Goal: Transaction & Acquisition: Obtain resource

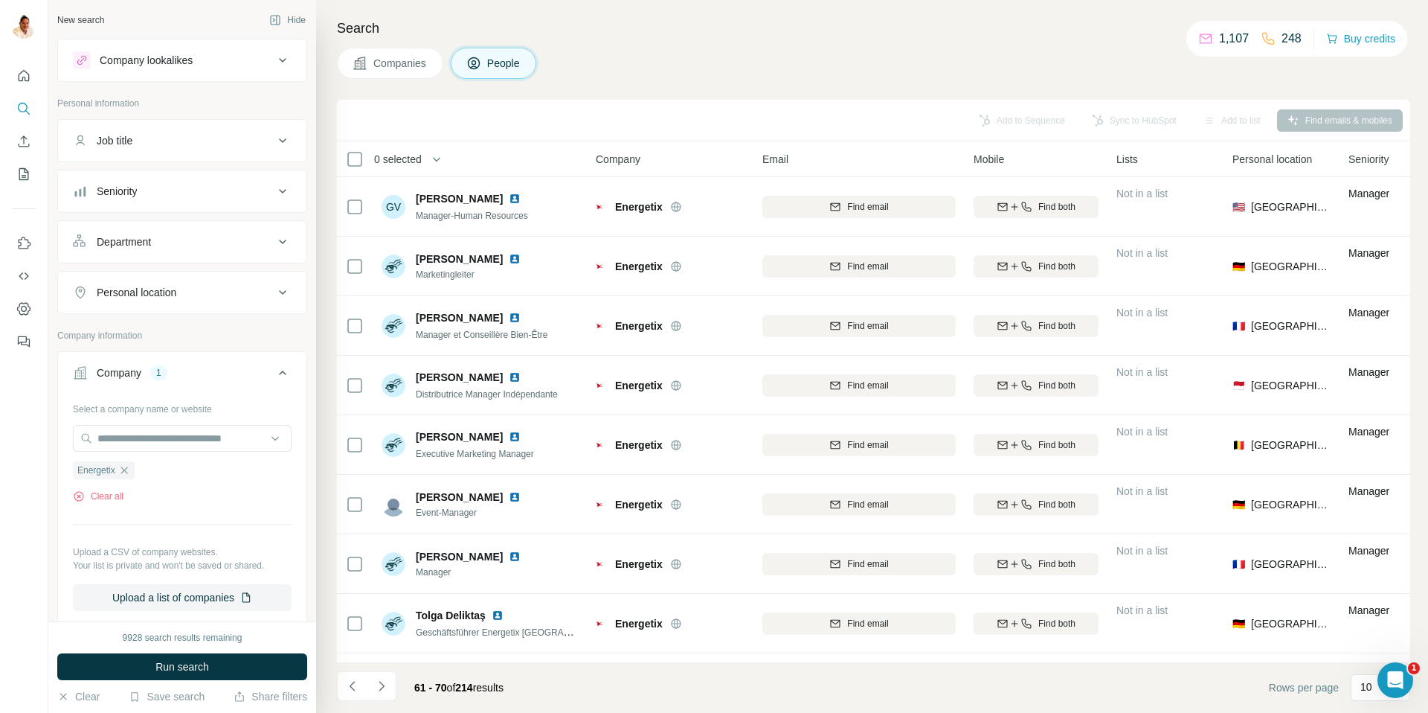
scroll to position [110, 0]
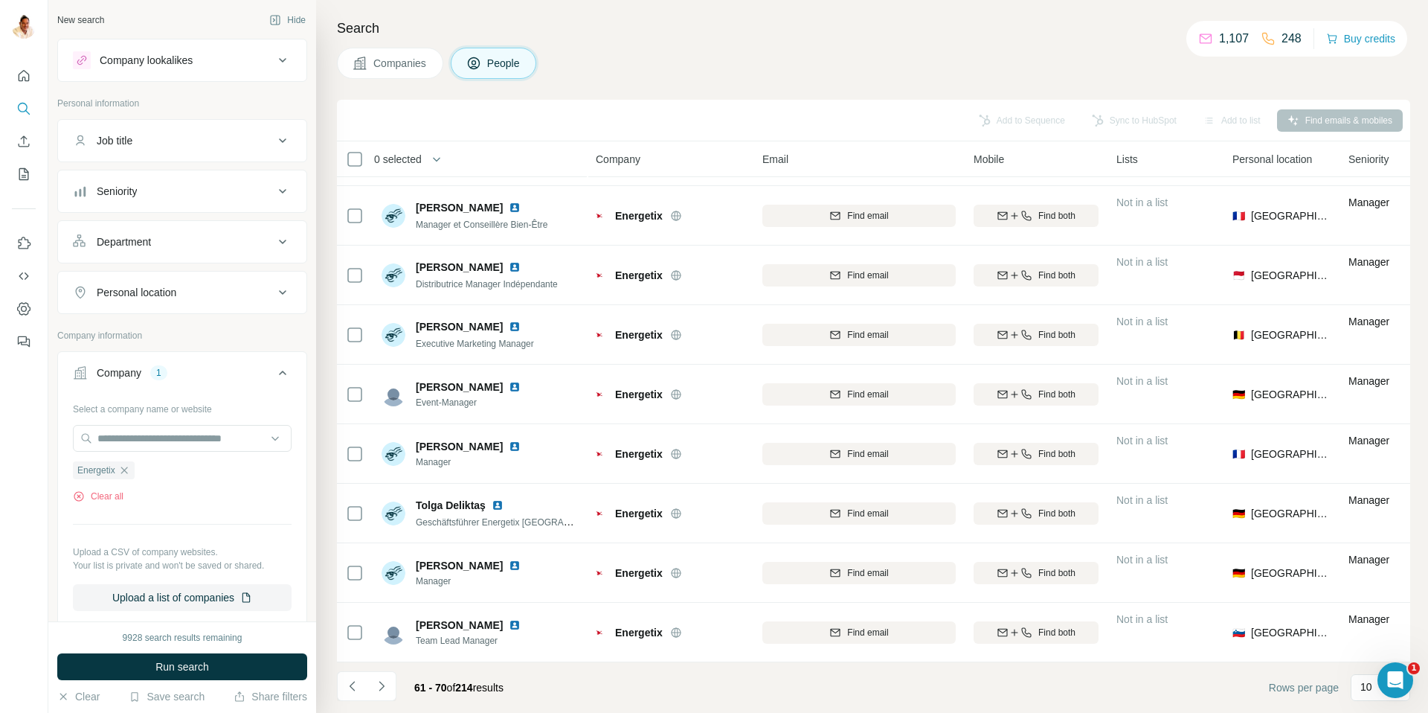
click at [129, 468] on icon "button" at bounding box center [124, 470] width 12 height 12
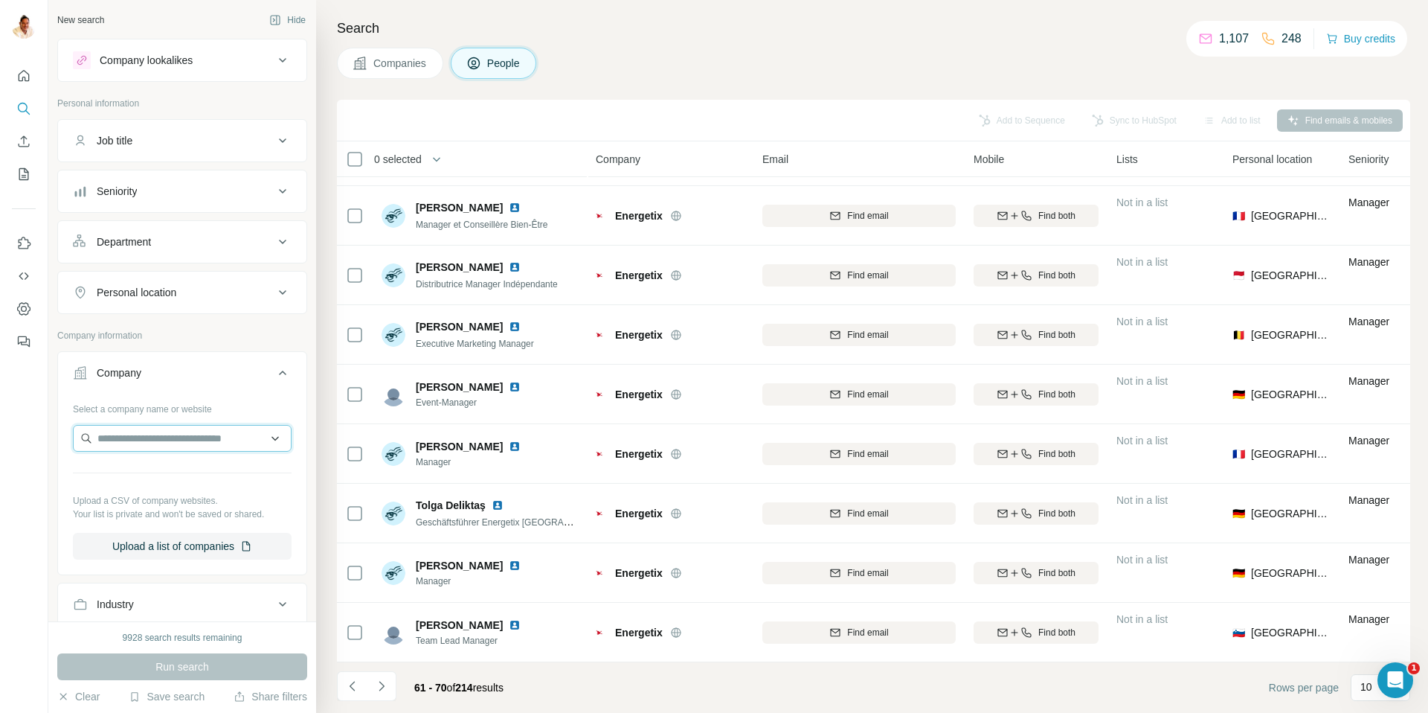
click at [132, 443] on input "text" at bounding box center [182, 438] width 219 height 27
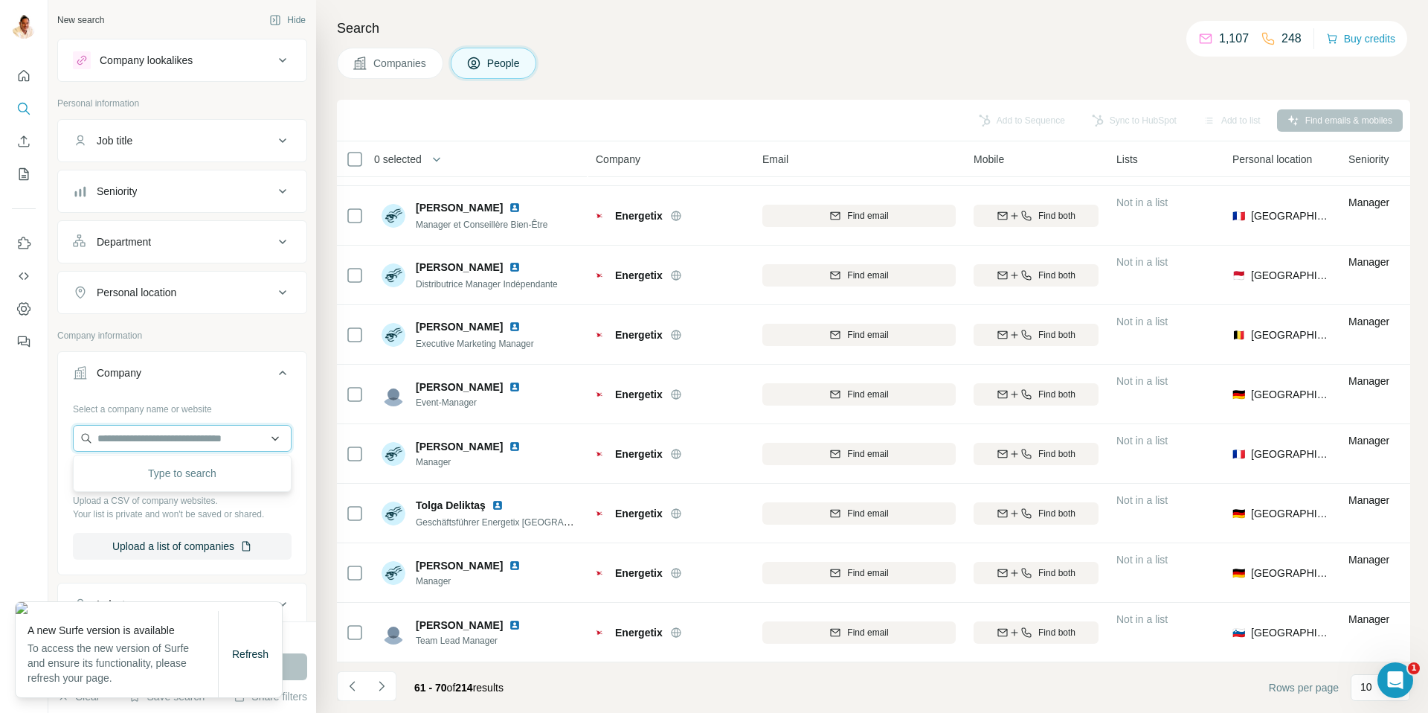
paste input "**********"
type input "**********"
click at [244, 657] on span "Refresh" at bounding box center [250, 654] width 36 height 12
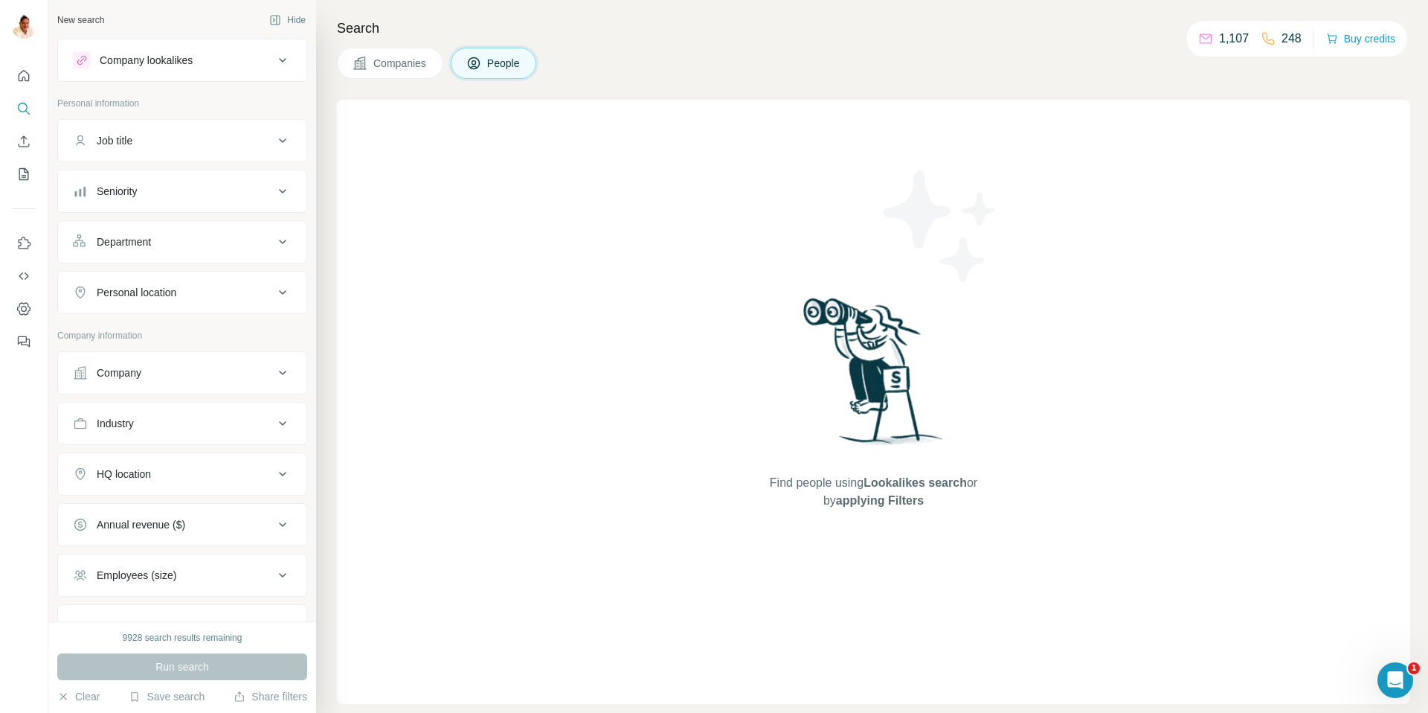
click at [138, 385] on button "Company" at bounding box center [182, 373] width 248 height 36
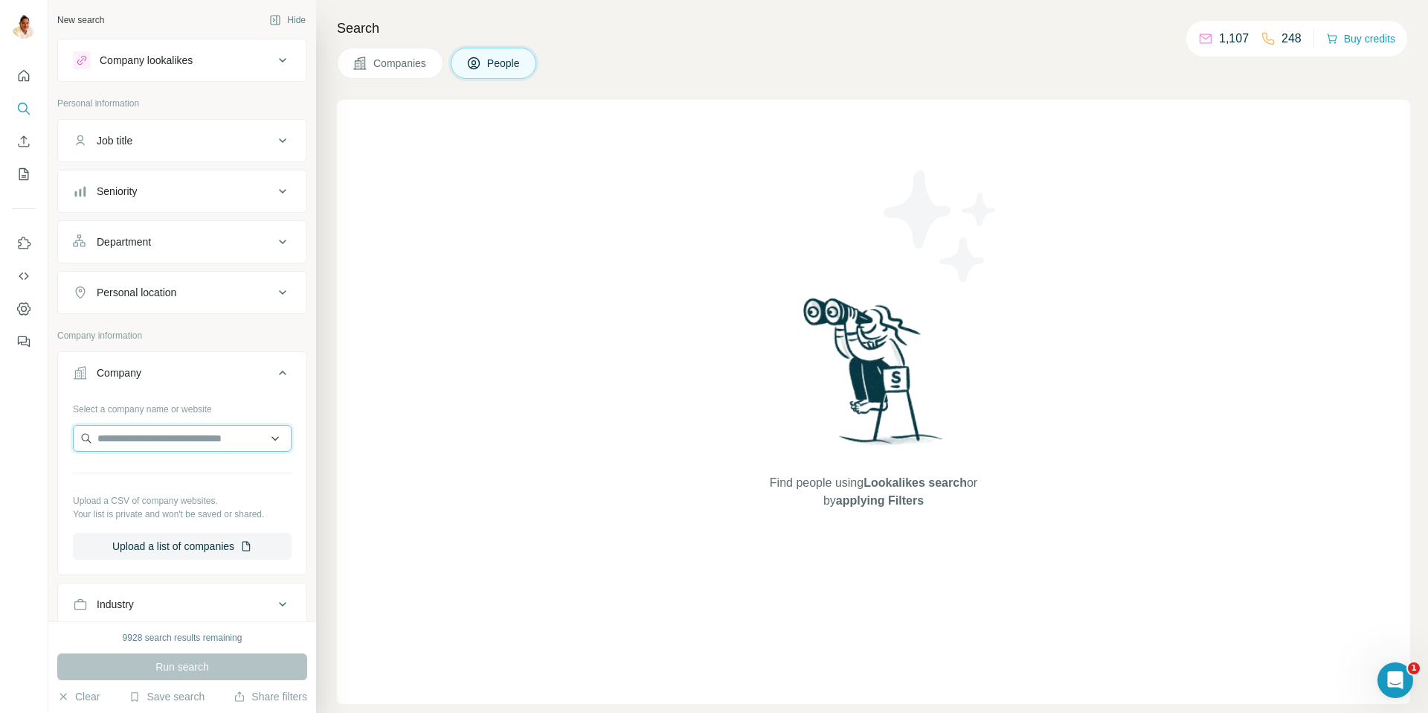
click at [148, 443] on input "text" at bounding box center [182, 438] width 219 height 27
paste input "**********"
type input "**********"
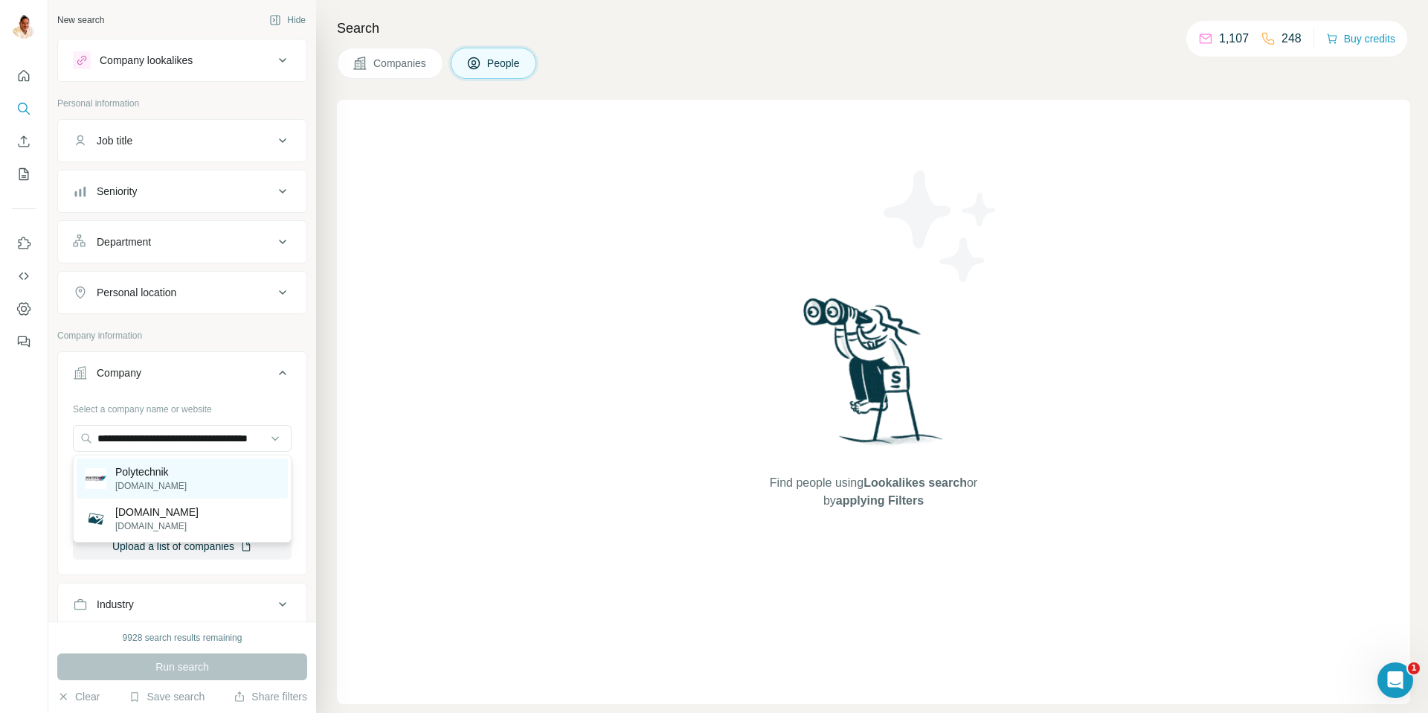
click at [186, 477] on div "Polytechnik polytechnik.com" at bounding box center [182, 478] width 211 height 40
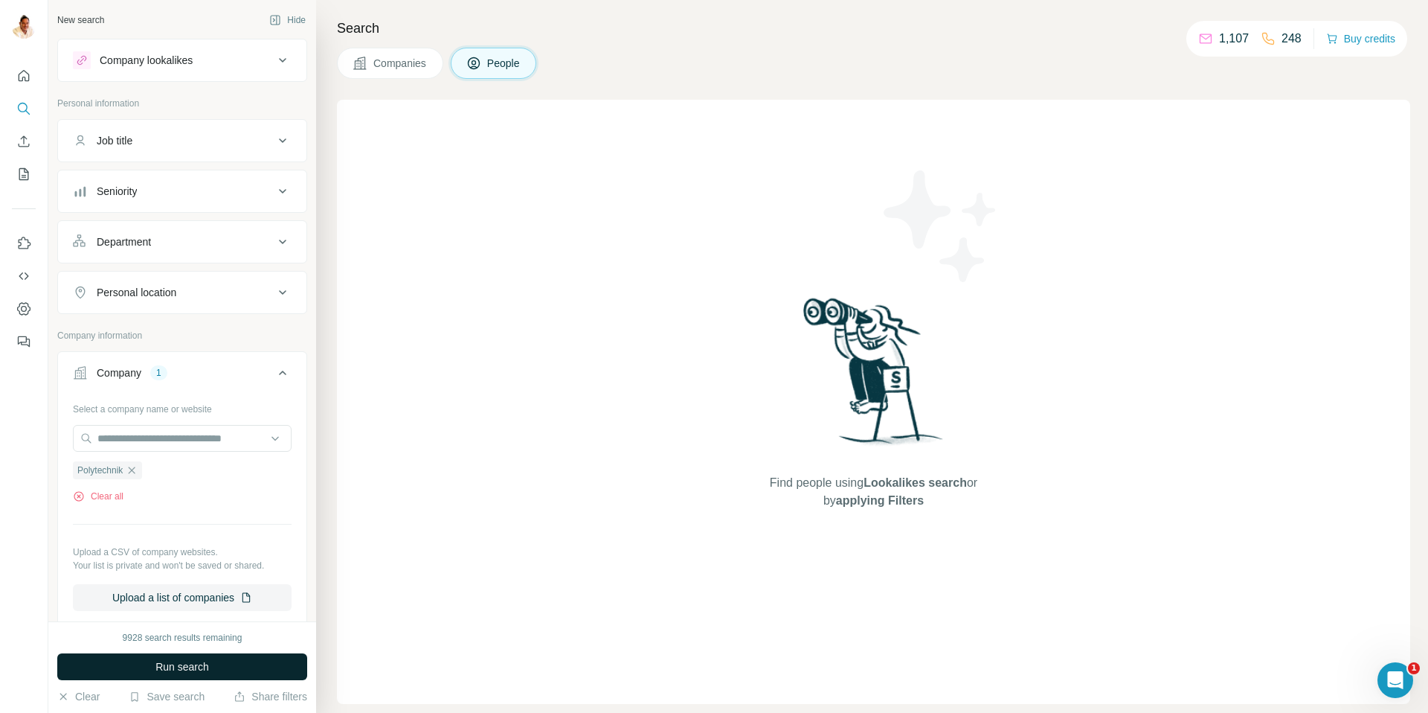
click at [182, 662] on span "Run search" at bounding box center [182, 666] width 54 height 15
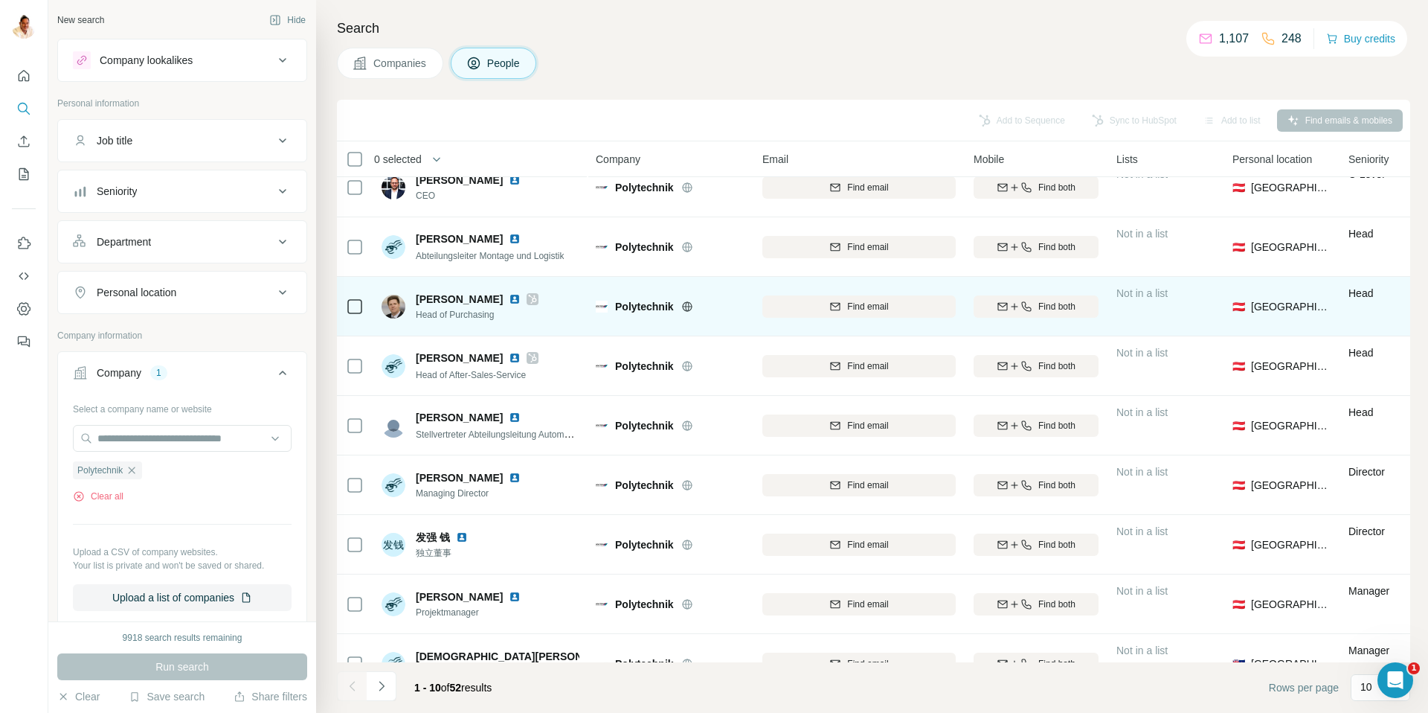
scroll to position [21, 0]
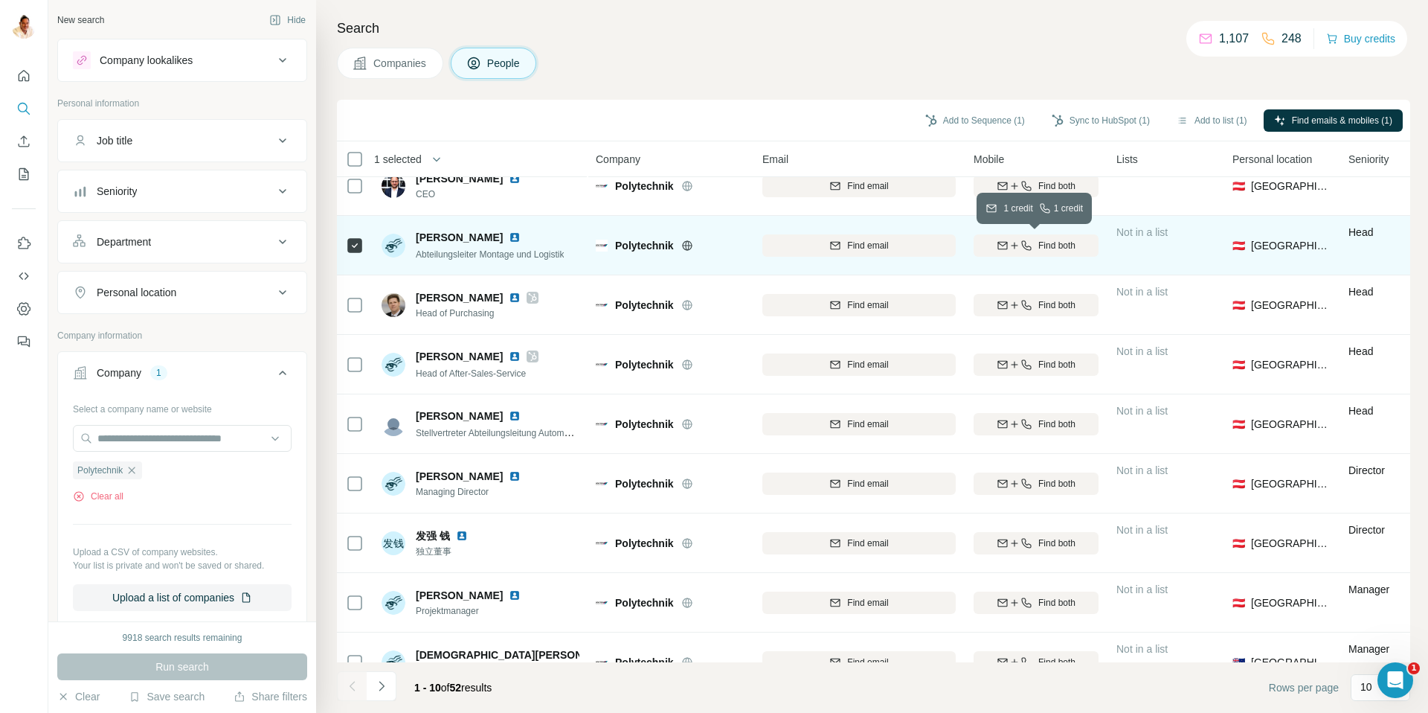
drag, startPoint x: 1029, startPoint y: 246, endPoint x: 1019, endPoint y: 248, distance: 10.7
click at [1028, 246] on icon "button" at bounding box center [1027, 245] width 10 height 10
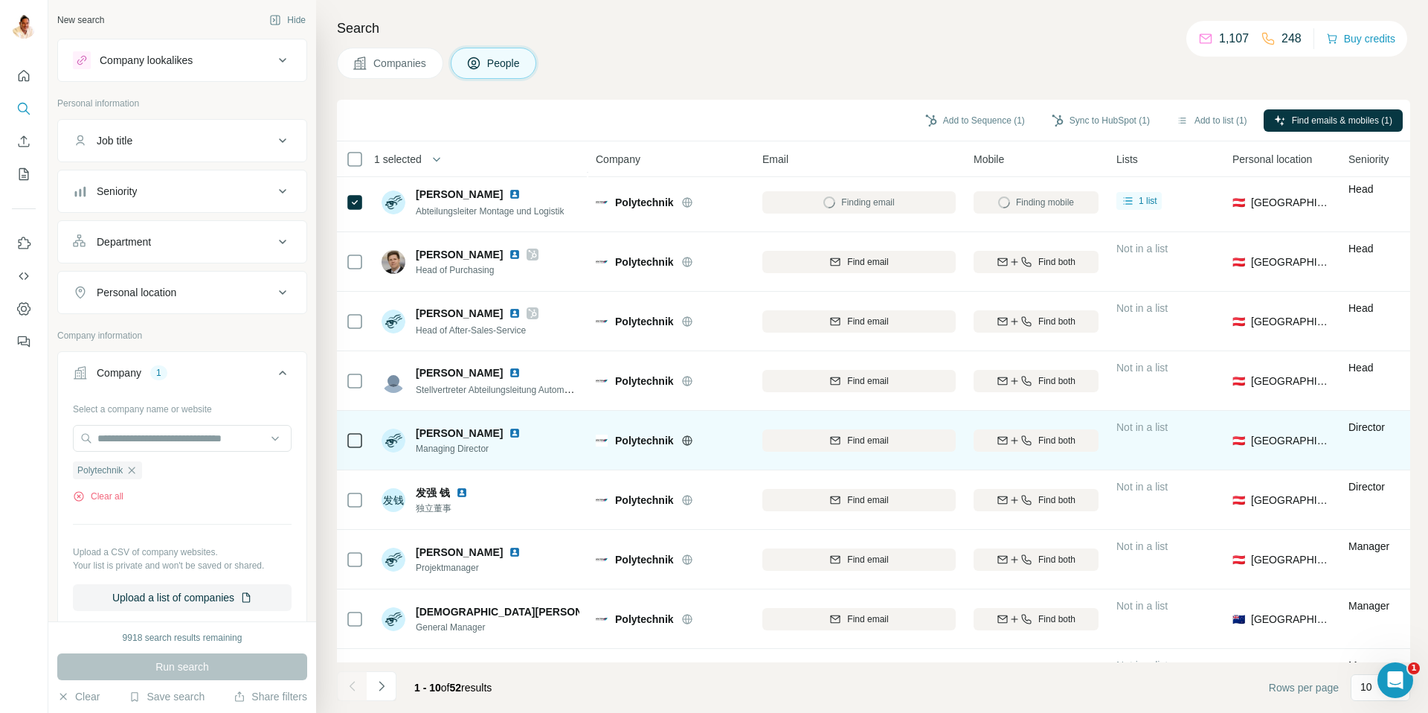
scroll to position [110, 0]
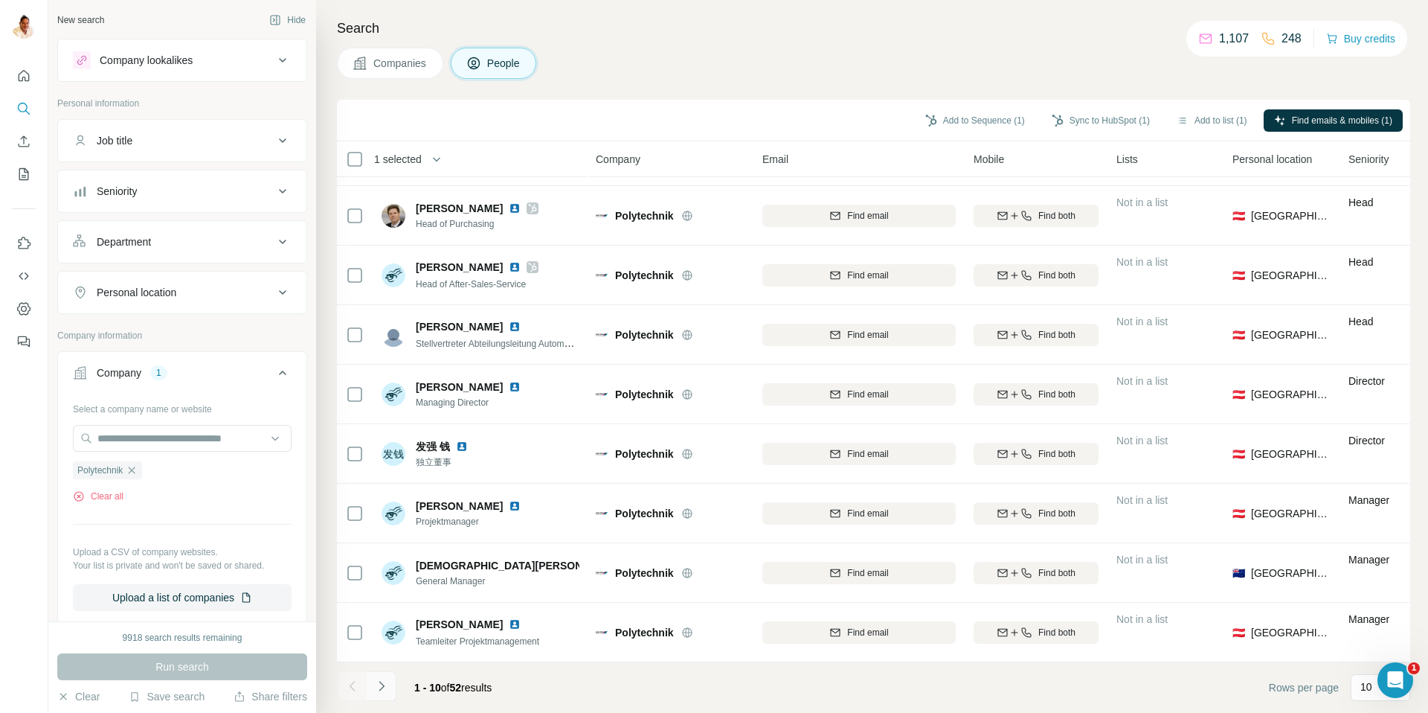
click at [379, 684] on icon "Navigate to next page" at bounding box center [381, 686] width 15 height 15
click at [380, 684] on icon "Navigate to next page" at bounding box center [381, 686] width 15 height 15
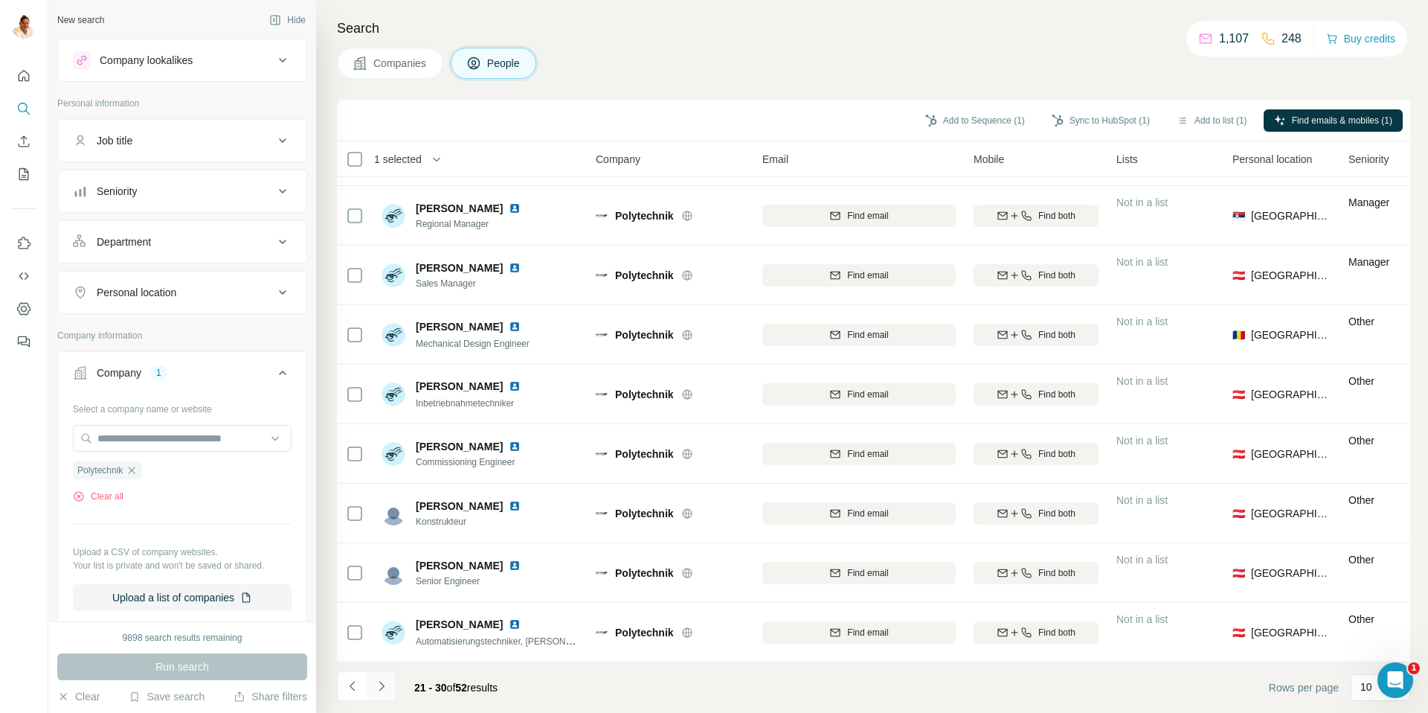
click at [388, 684] on icon "Navigate to next page" at bounding box center [381, 686] width 15 height 15
click at [385, 680] on icon "Navigate to next page" at bounding box center [381, 686] width 15 height 15
click at [388, 685] on icon "Navigate to next page" at bounding box center [381, 686] width 15 height 15
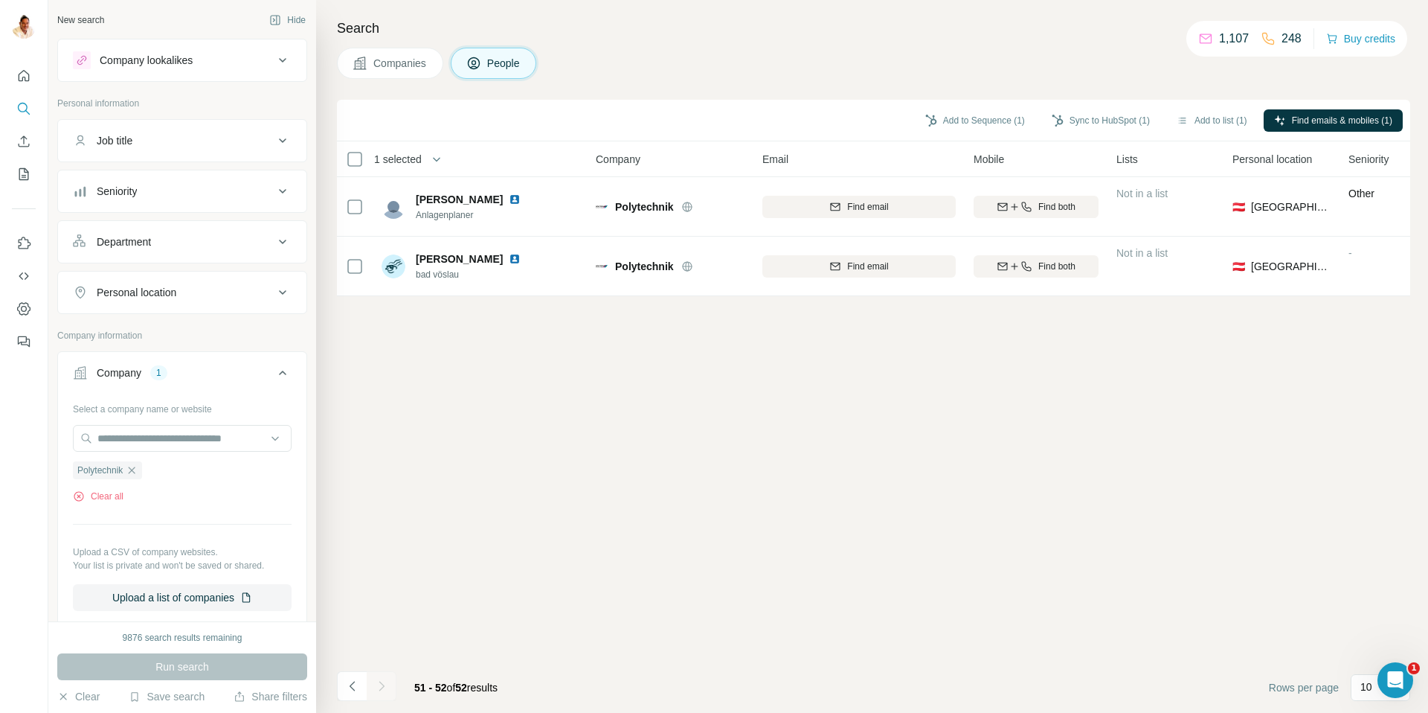
scroll to position [0, 0]
click at [359, 685] on icon "Navigate to previous page" at bounding box center [352, 686] width 15 height 15
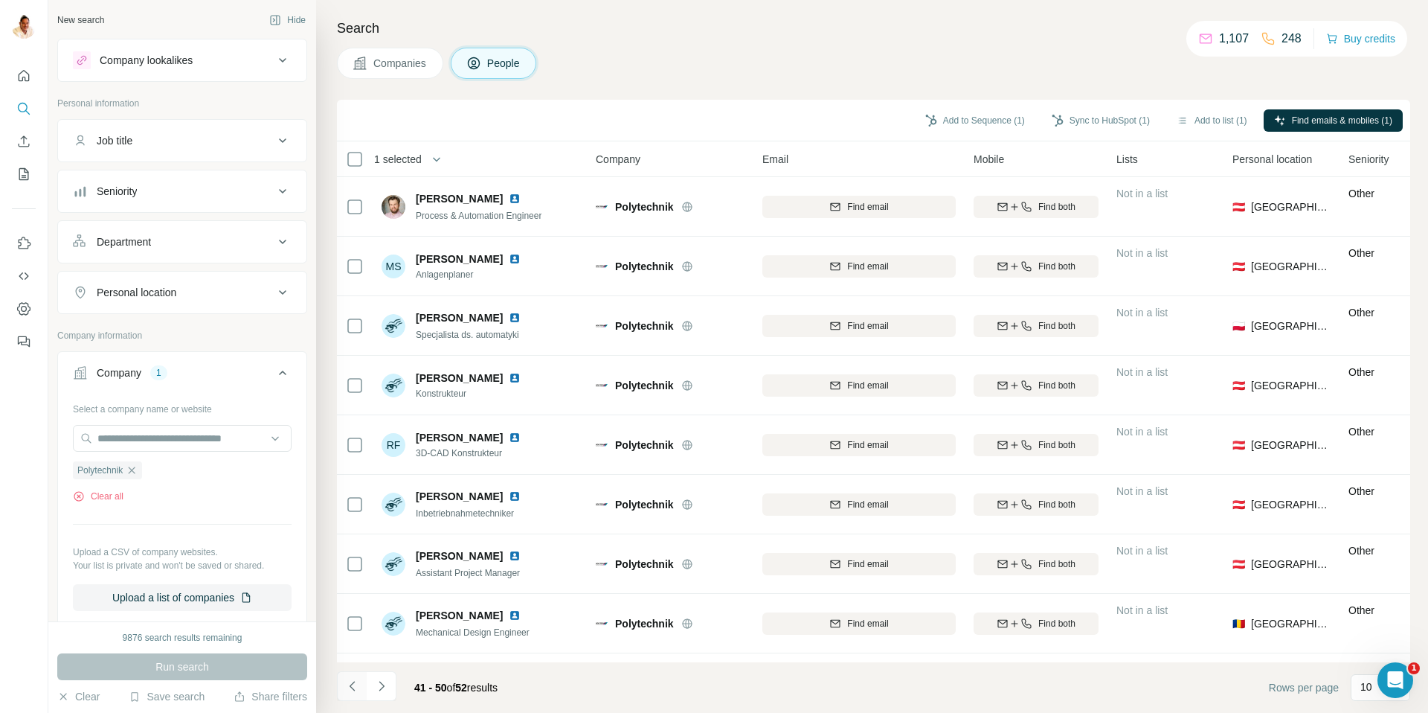
click at [359, 685] on icon "Navigate to previous page" at bounding box center [352, 686] width 15 height 15
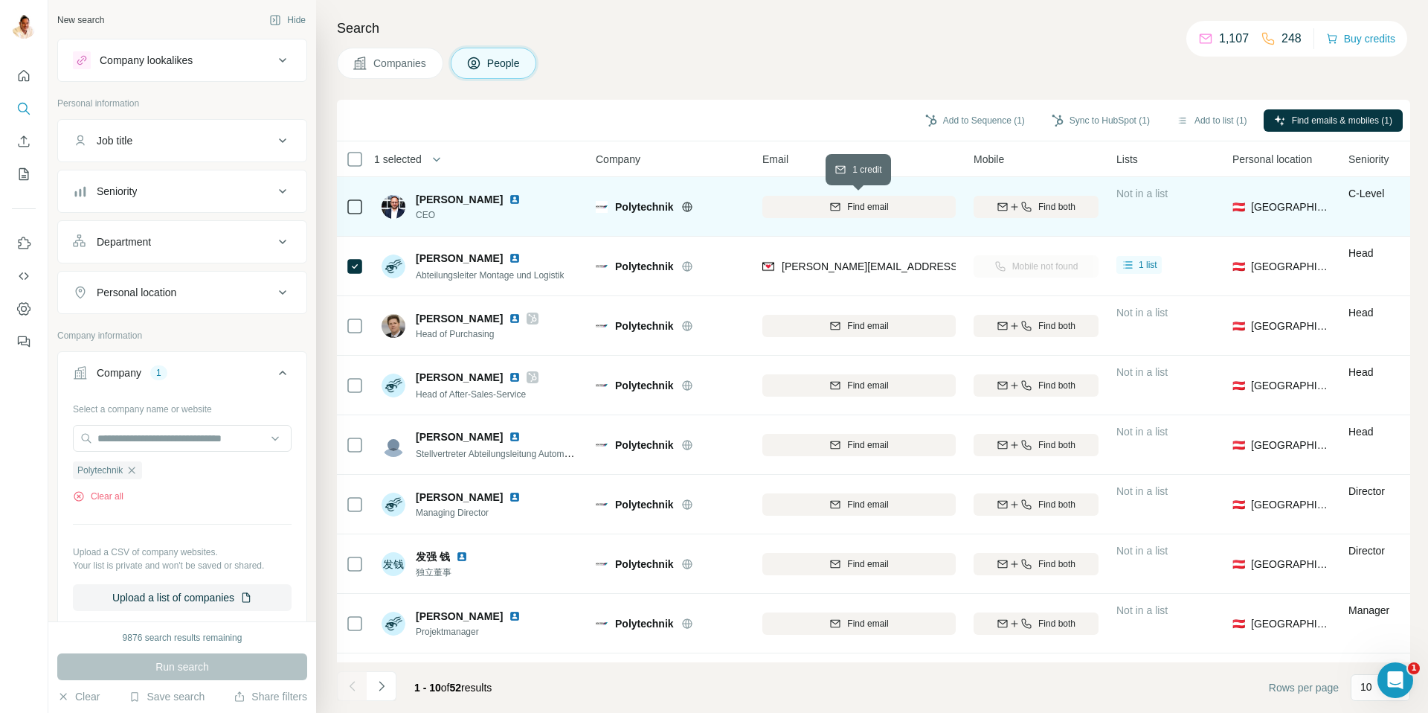
click at [865, 208] on span "Find email" at bounding box center [867, 206] width 41 height 13
click at [1000, 207] on icon "button" at bounding box center [1003, 207] width 12 height 12
click at [517, 199] on img at bounding box center [515, 199] width 12 height 12
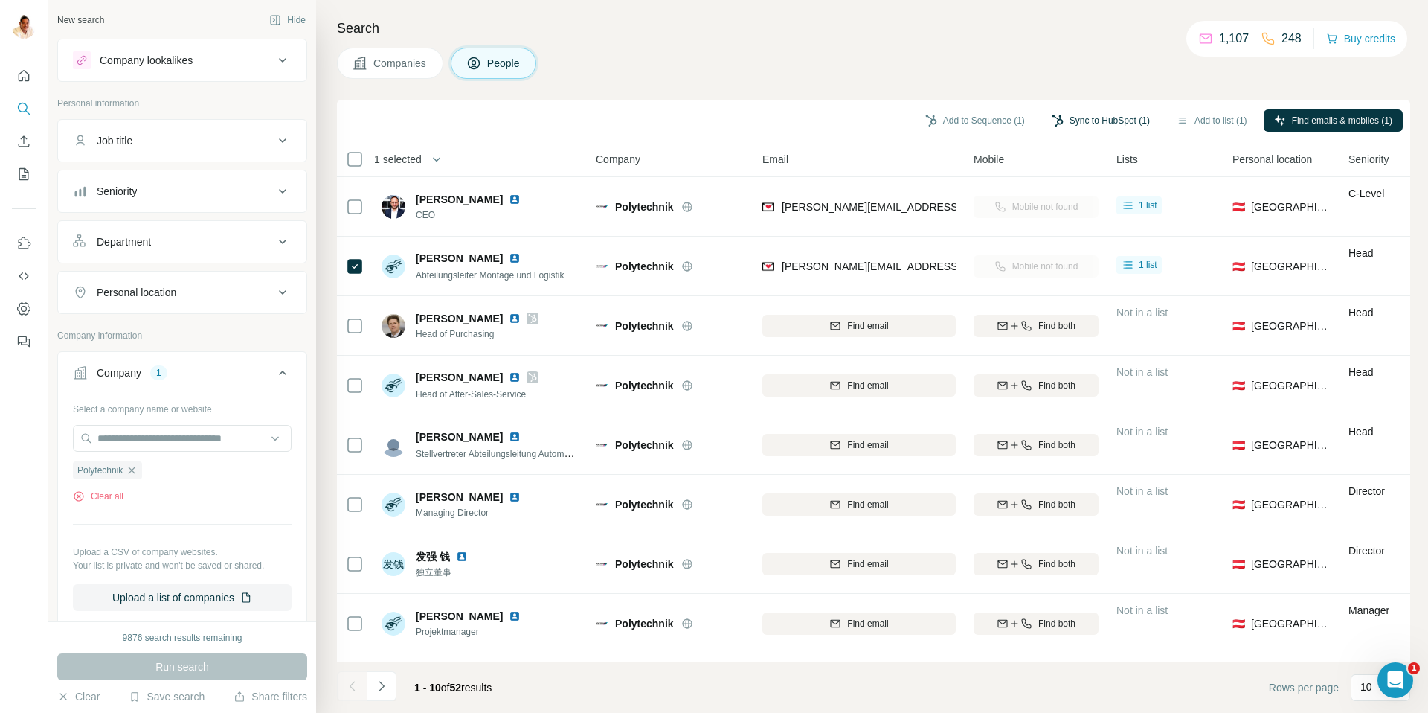
click at [1071, 119] on button "Sync to HubSpot (1)" at bounding box center [1101, 120] width 119 height 22
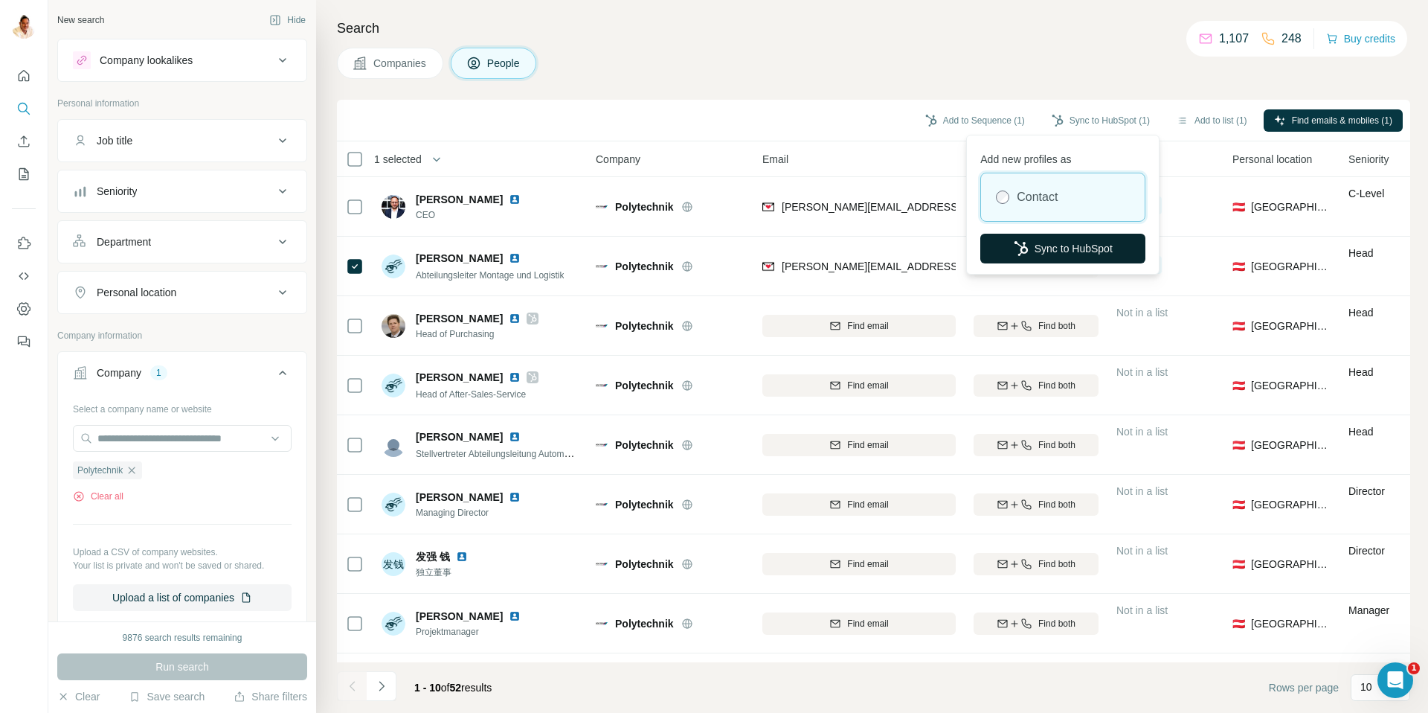
click at [1061, 249] on button "Sync to HubSpot" at bounding box center [1063, 249] width 165 height 30
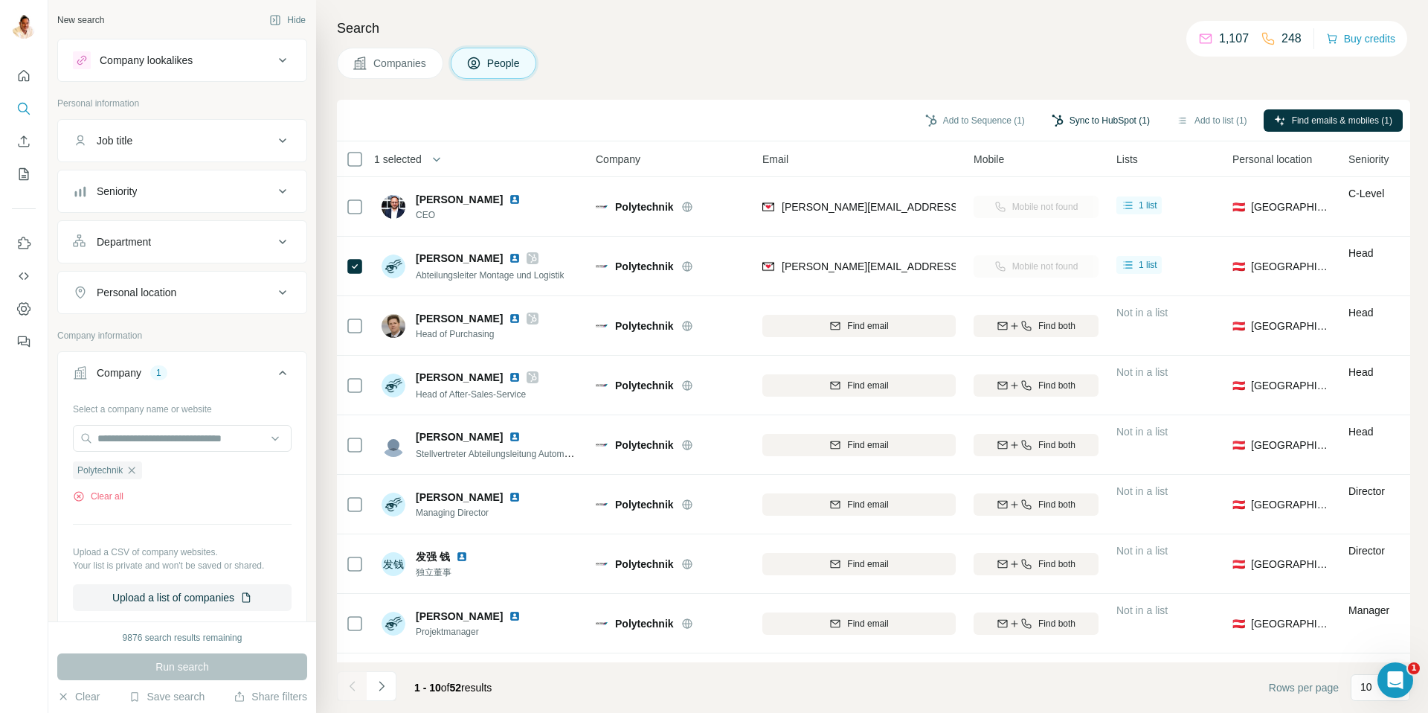
click at [1071, 115] on button "Sync to HubSpot (1)" at bounding box center [1101, 120] width 119 height 22
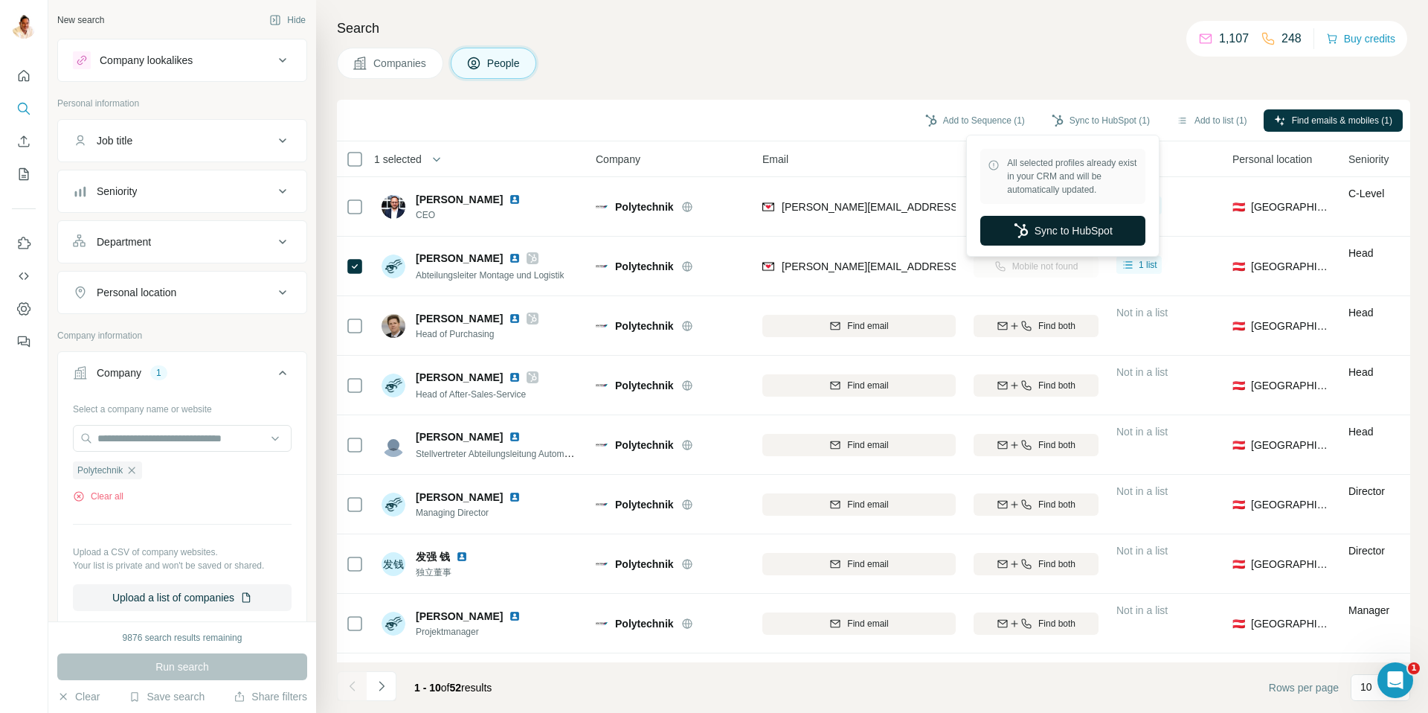
click at [1051, 228] on button "Sync to HubSpot" at bounding box center [1063, 231] width 165 height 30
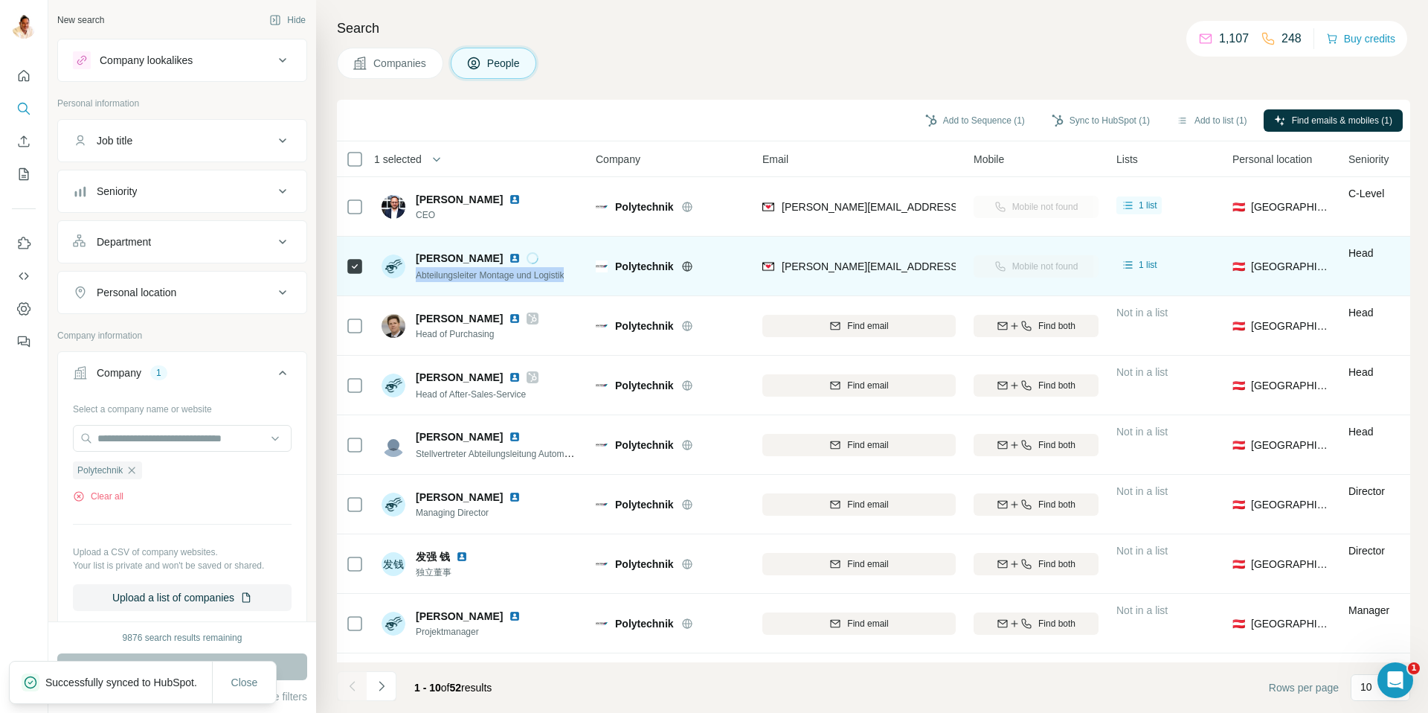
drag, startPoint x: 421, startPoint y: 277, endPoint x: 575, endPoint y: 276, distance: 154.0
click at [564, 276] on div "Harald Potocnik Abteilungsleiter Montage und Logistik" at bounding box center [473, 266] width 182 height 31
copy span "Abteilungsleiter Montage und Logistik"
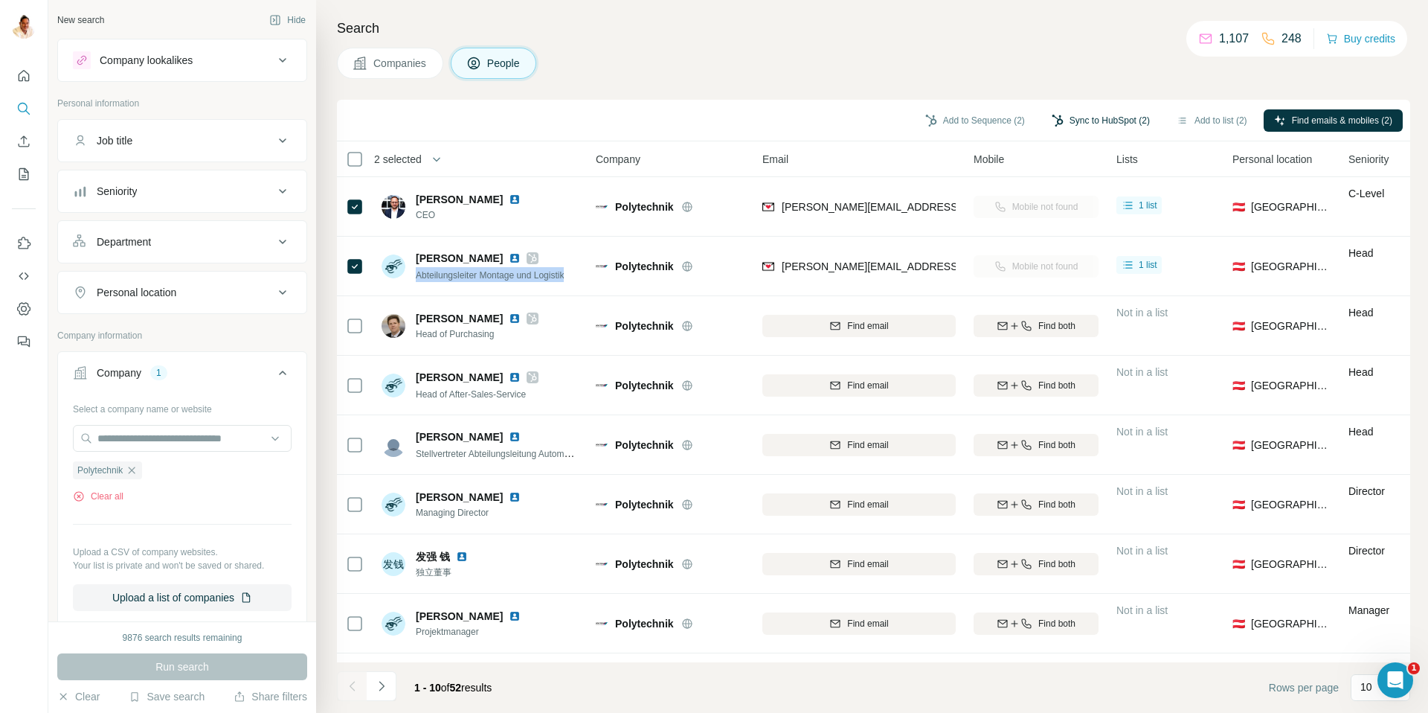
click at [1068, 121] on button "Sync to HubSpot (2)" at bounding box center [1101, 120] width 119 height 22
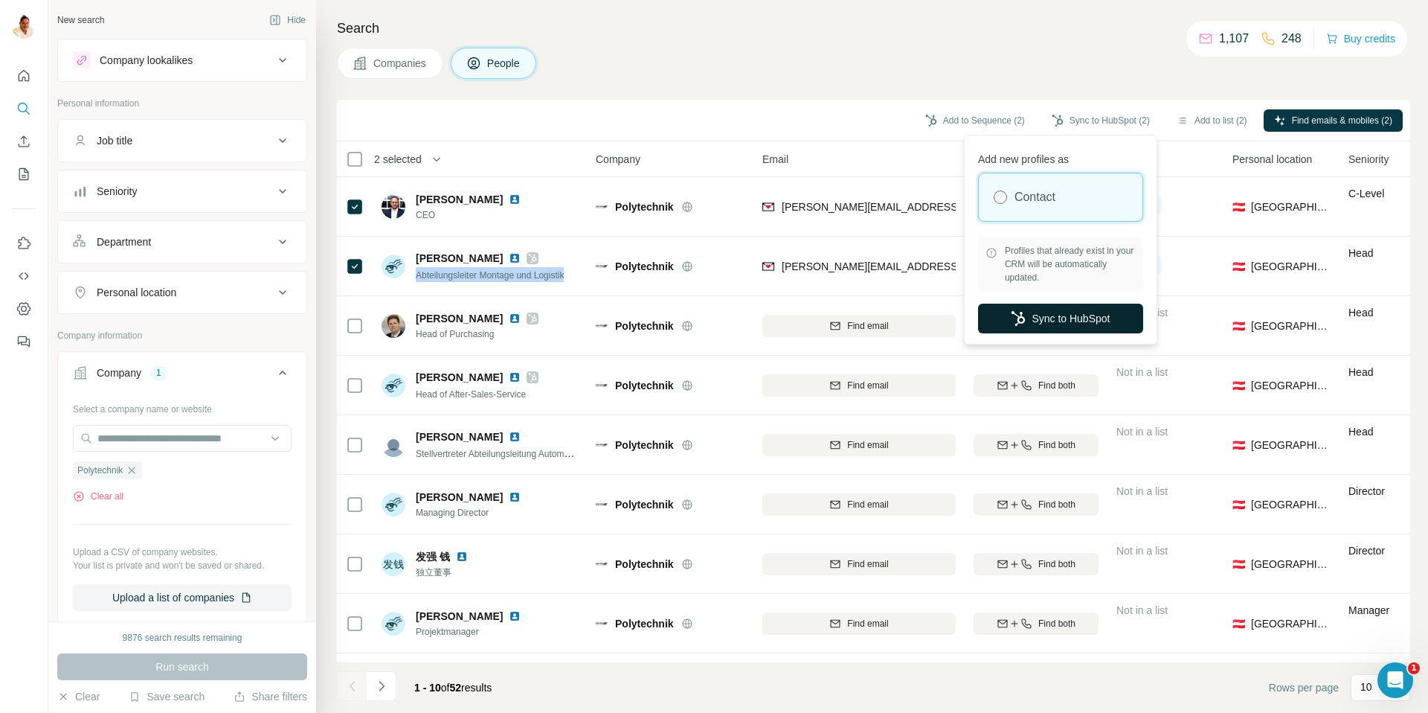
click at [1042, 318] on button "Sync to HubSpot" at bounding box center [1060, 319] width 165 height 30
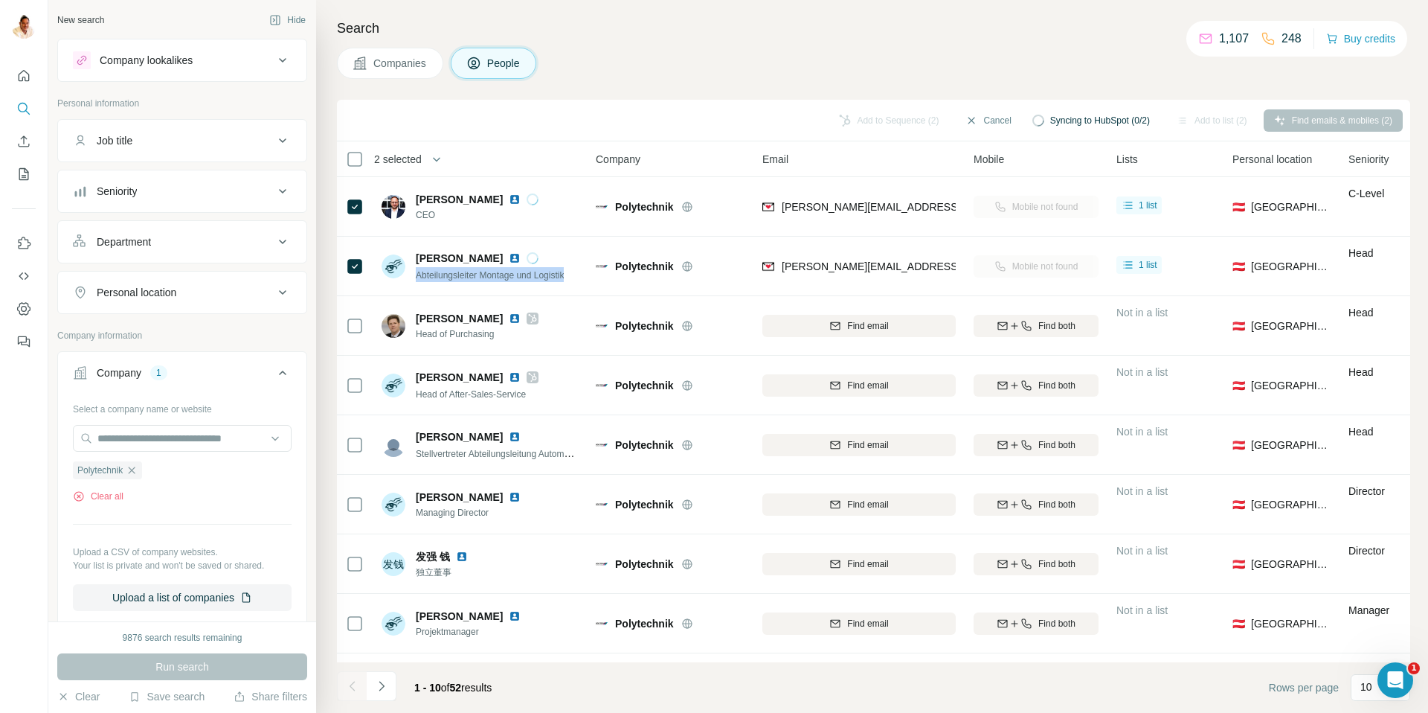
drag, startPoint x: 139, startPoint y: 469, endPoint x: 135, endPoint y: 452, distance: 16.8
click at [138, 467] on icon "button" at bounding box center [132, 470] width 12 height 12
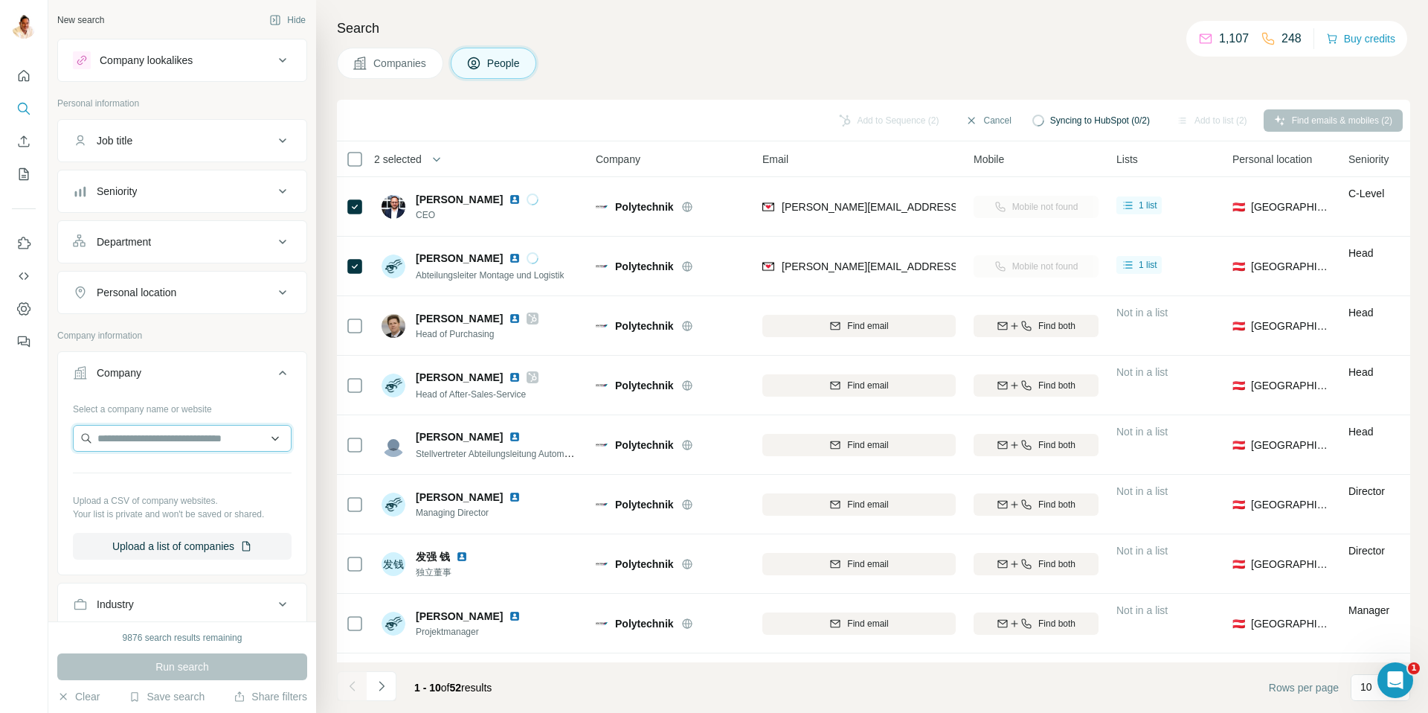
click at [131, 437] on input "text" at bounding box center [182, 438] width 219 height 27
type input "**********"
click at [171, 478] on div "Junglück junglueck.de" at bounding box center [182, 478] width 211 height 40
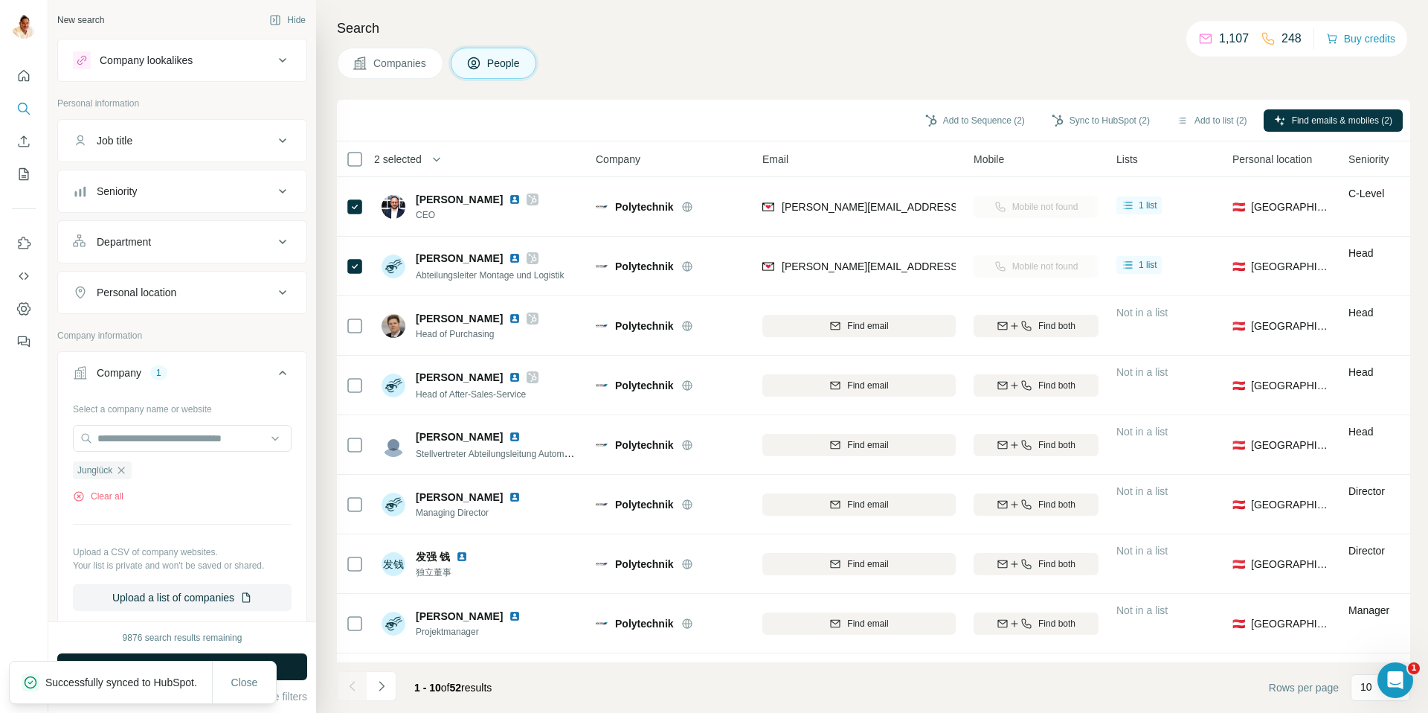
click at [292, 658] on button "Run search" at bounding box center [182, 666] width 250 height 27
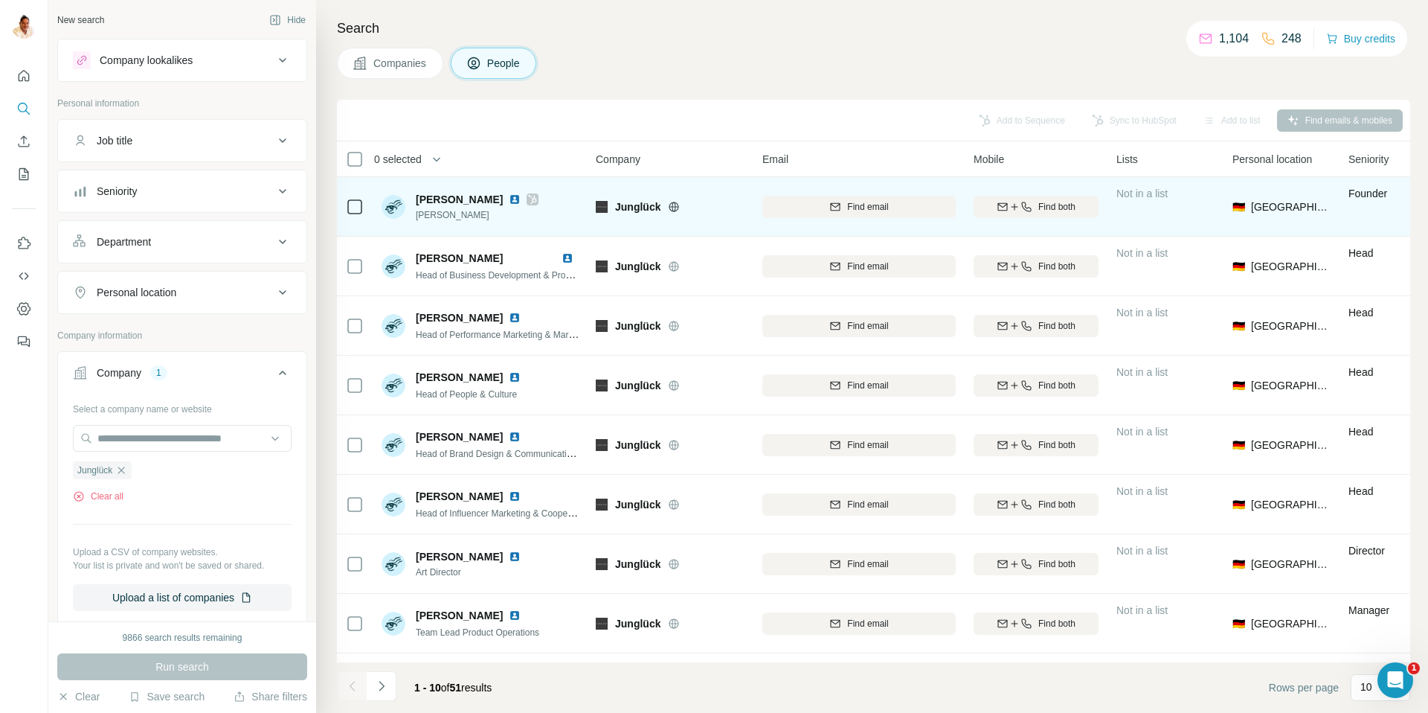
scroll to position [3, 4]
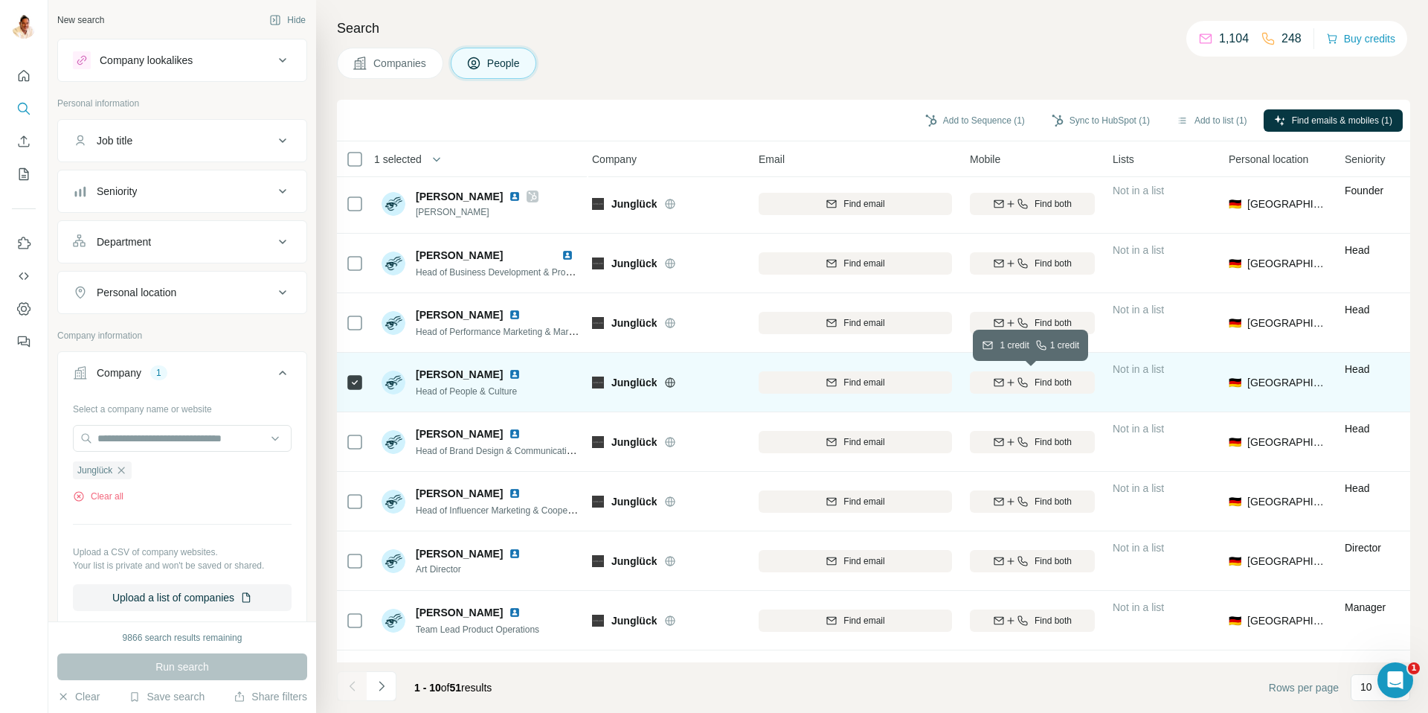
click at [1028, 382] on div "Find both" at bounding box center [1032, 382] width 125 height 13
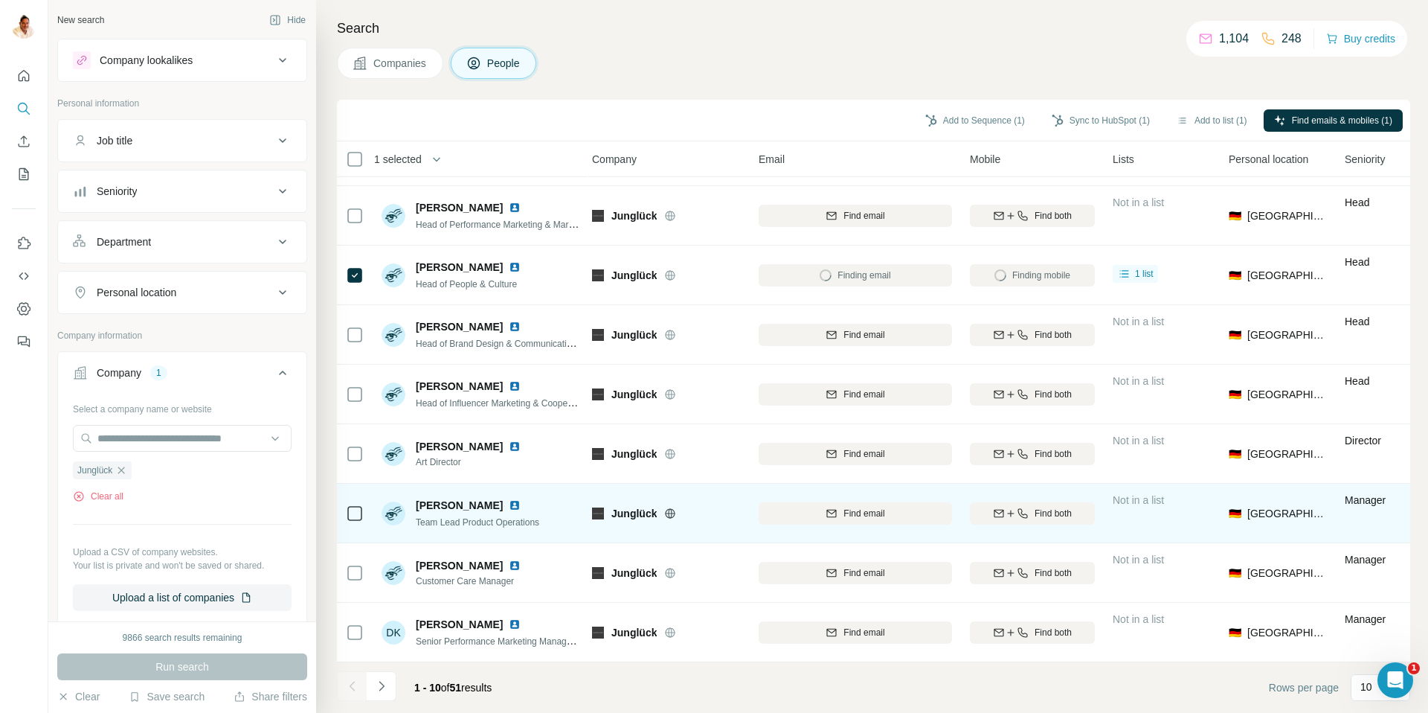
scroll to position [0, 4]
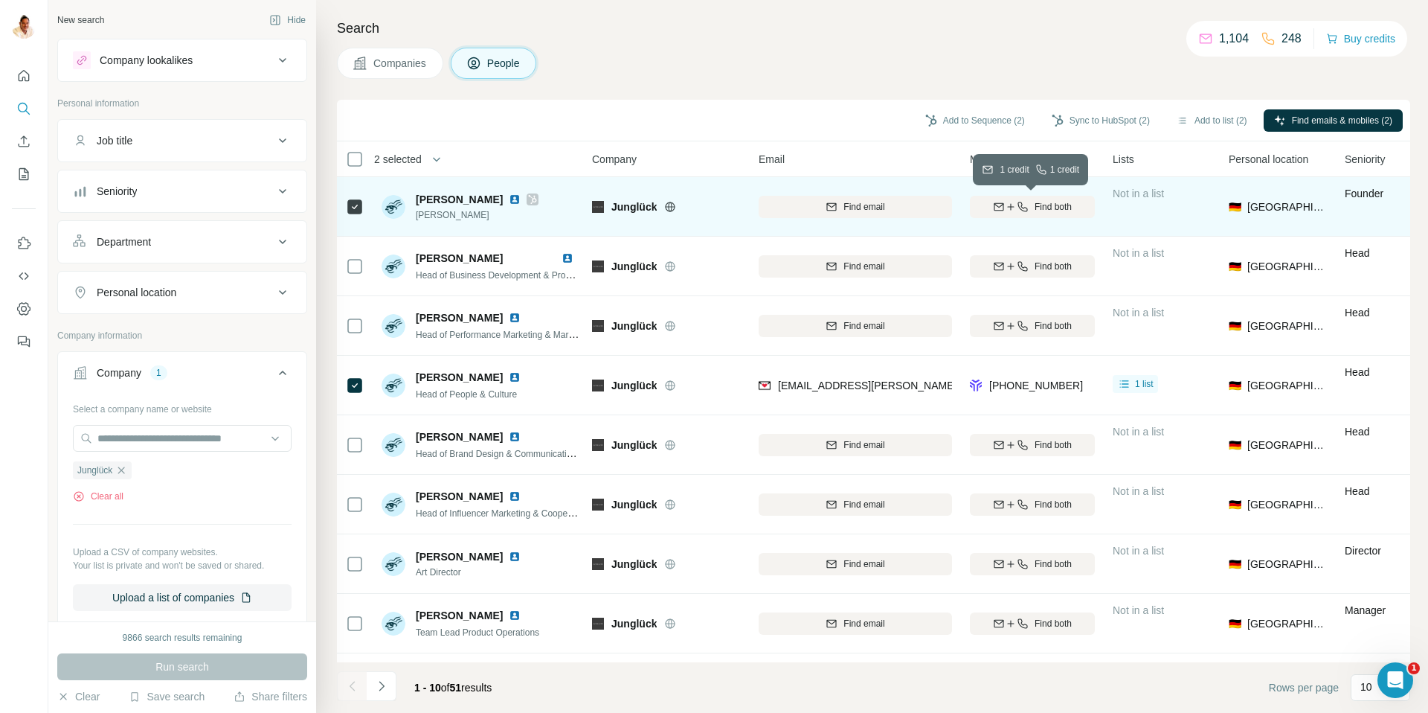
click at [1017, 208] on icon "button" at bounding box center [1023, 207] width 12 height 12
click at [1113, 121] on button "Sync to HubSpot (2)" at bounding box center [1101, 120] width 119 height 22
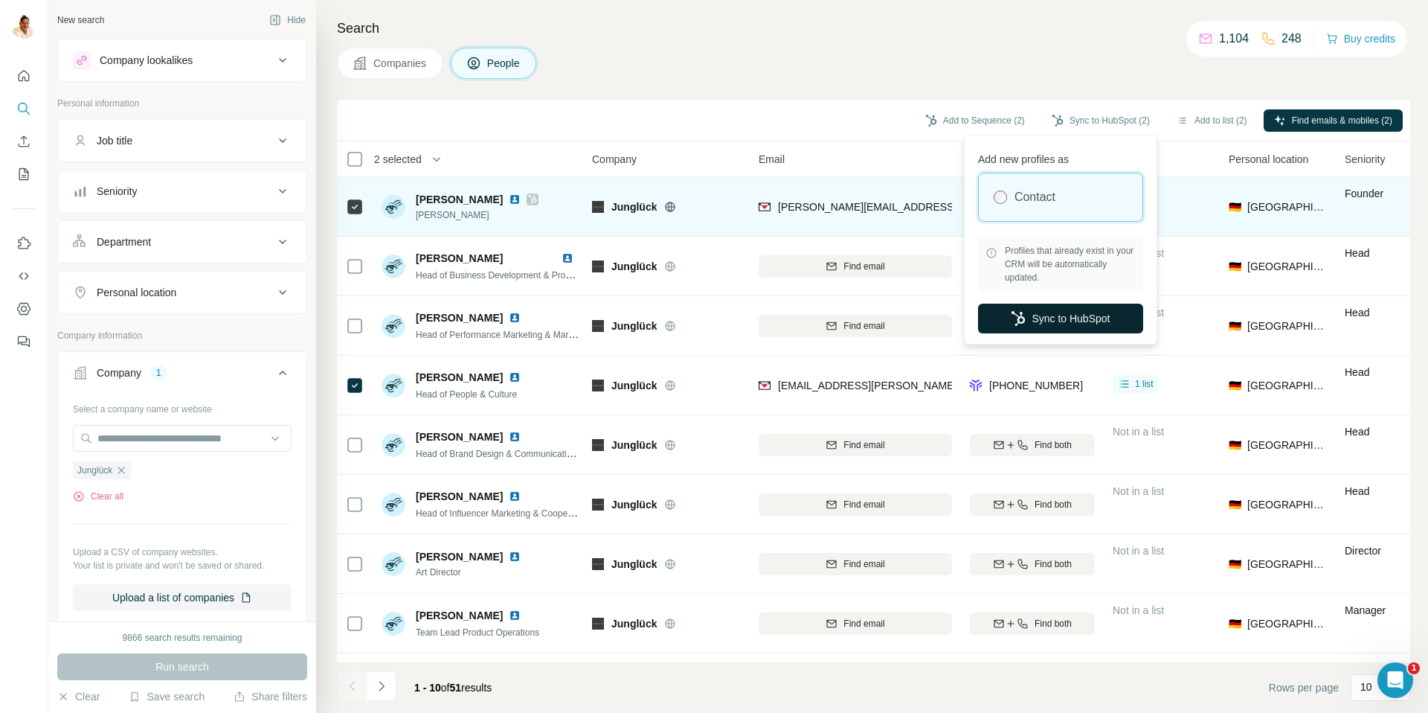
click at [1036, 314] on button "Sync to HubSpot" at bounding box center [1060, 319] width 165 height 30
